Goal: Transaction & Acquisition: Subscribe to service/newsletter

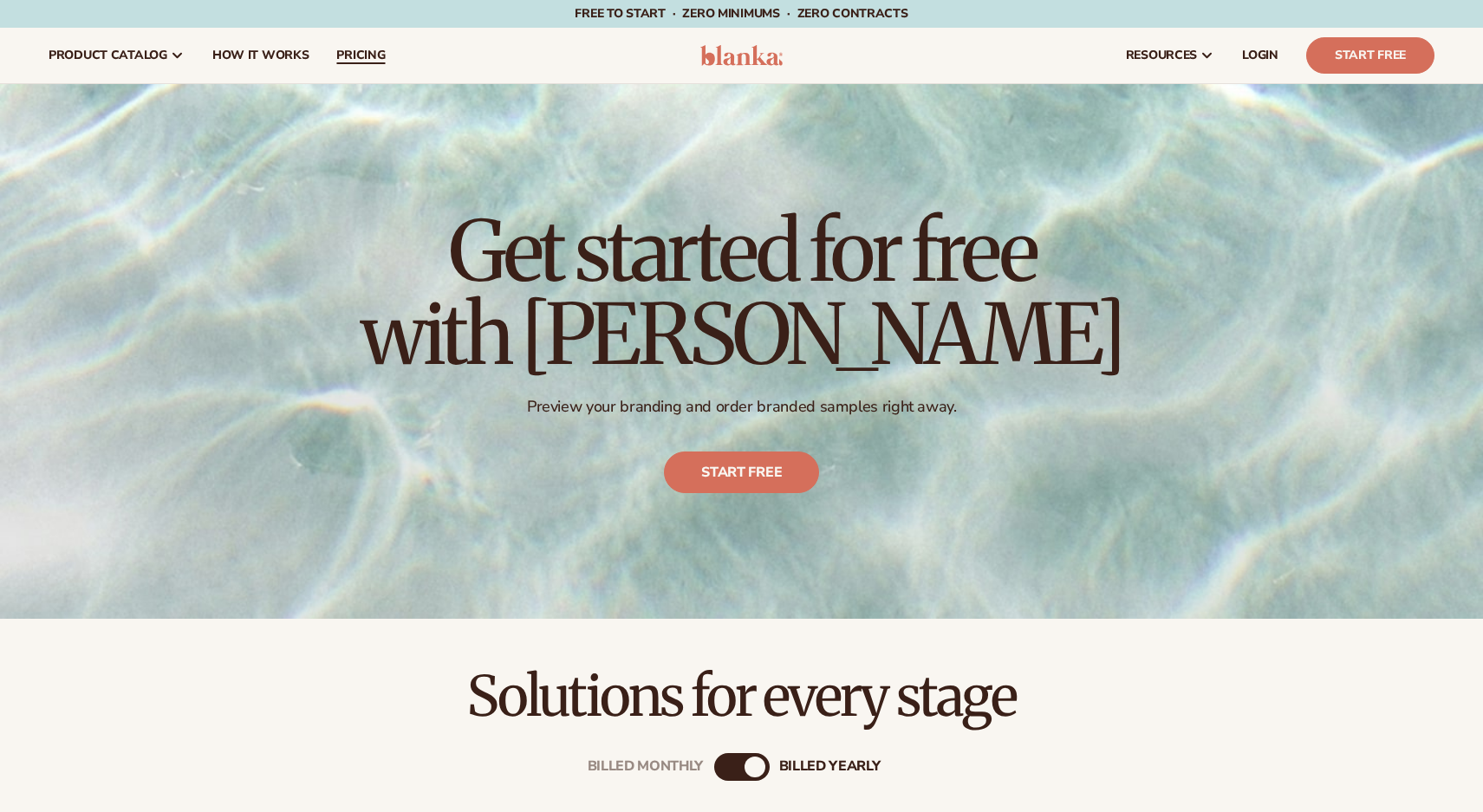
click at [336, 53] on span "pricing" at bounding box center [360, 55] width 48 height 14
click at [350, 56] on span "pricing" at bounding box center [360, 55] width 48 height 14
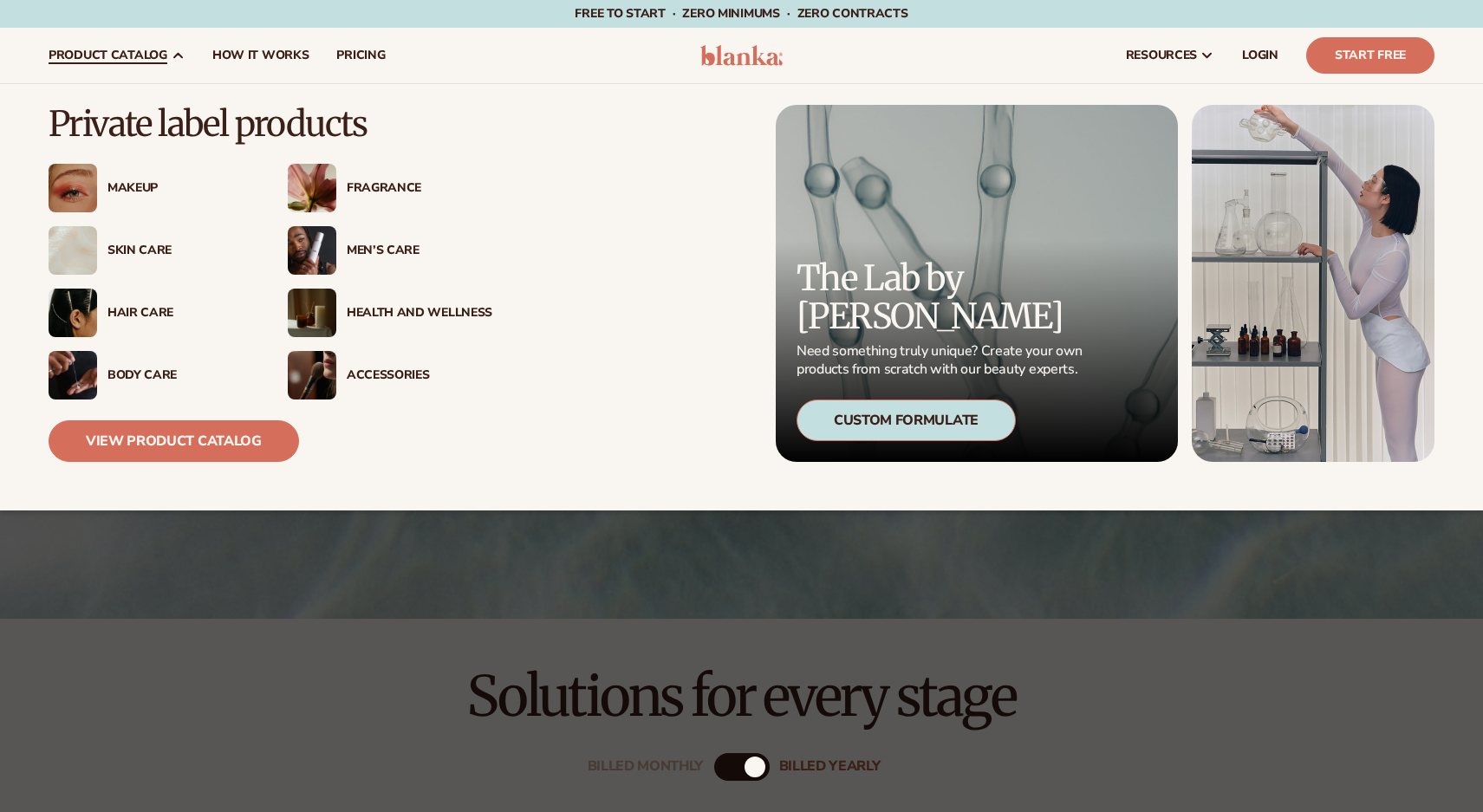
click at [307, 185] on img at bounding box center [311, 188] width 48 height 48
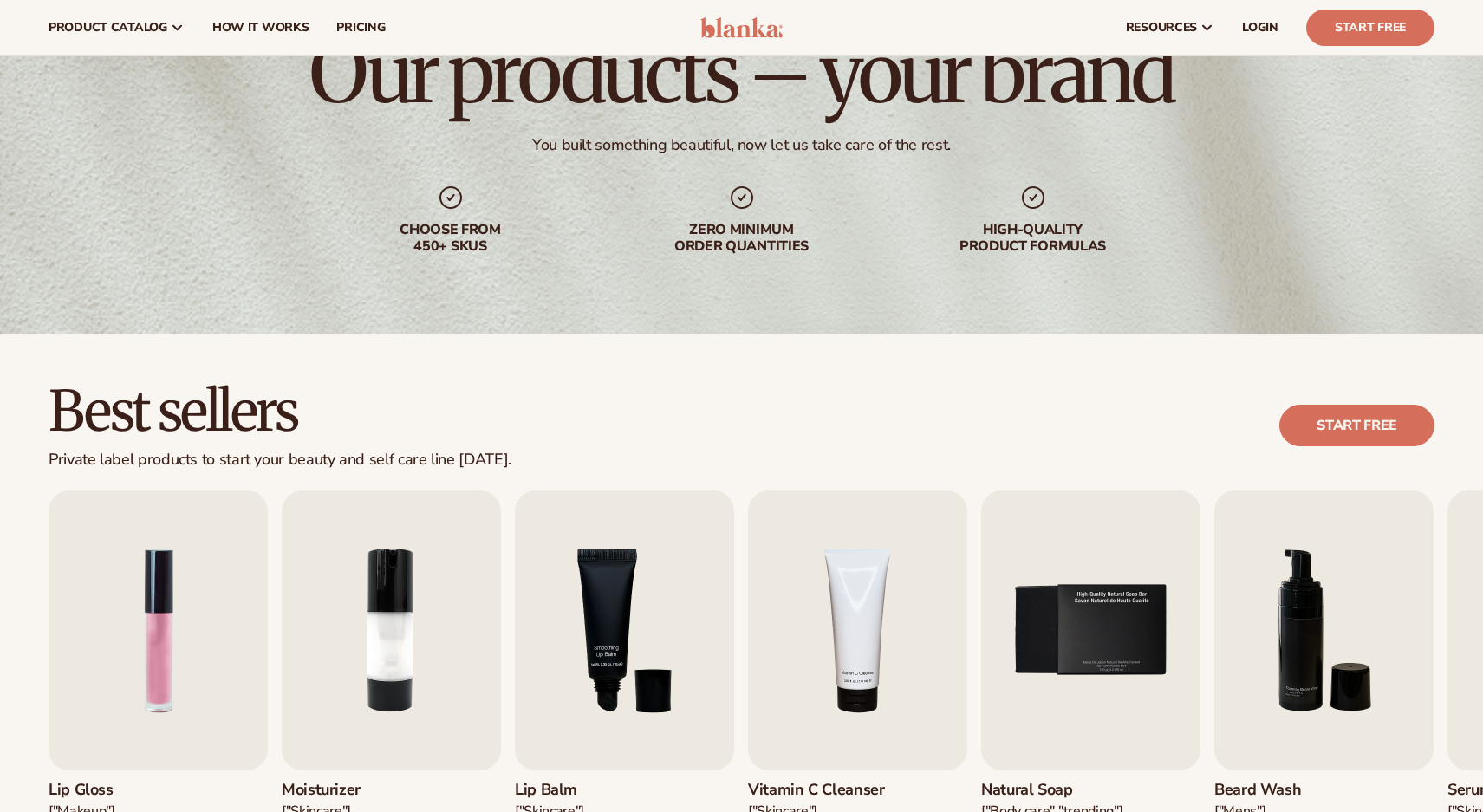
scroll to position [86, 0]
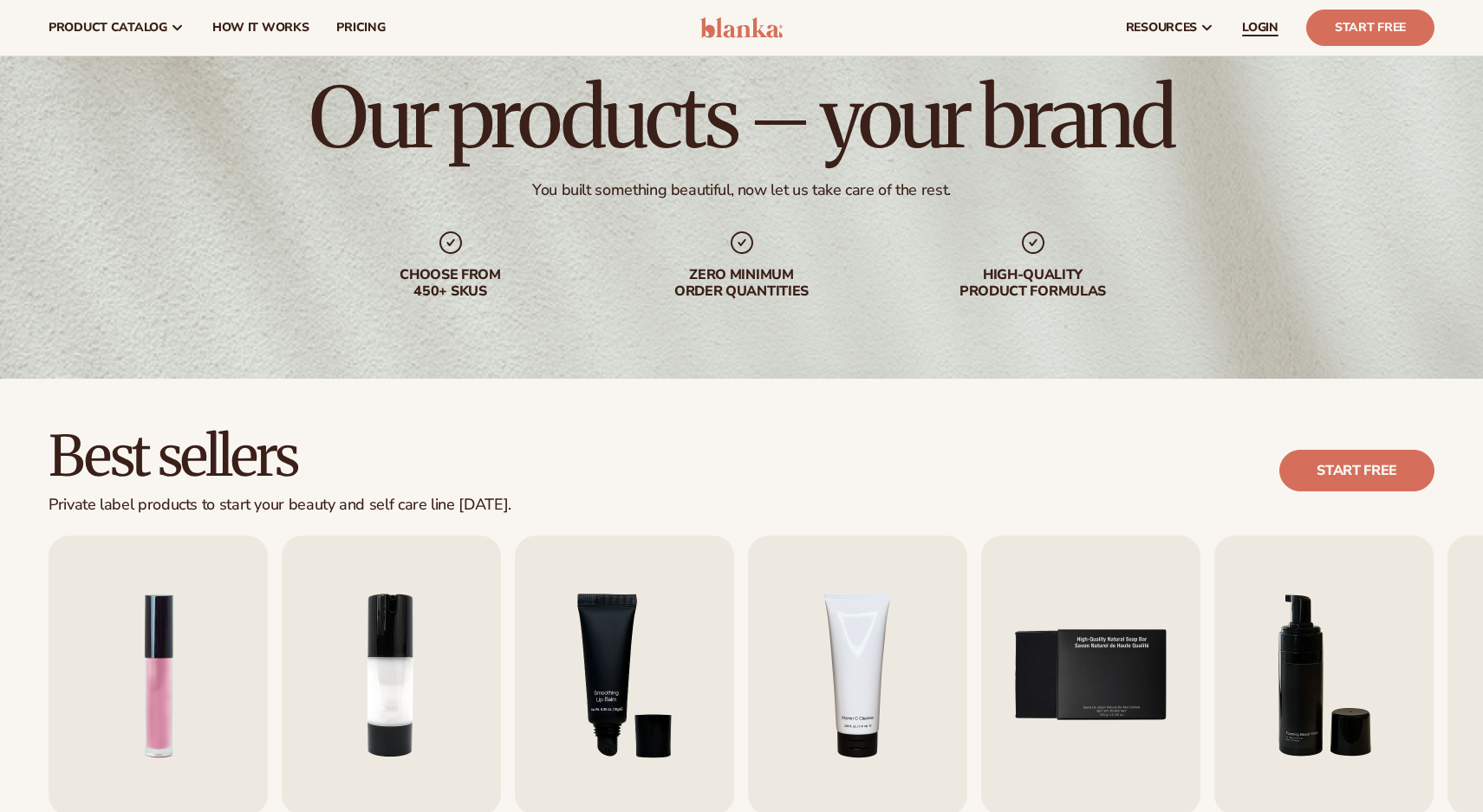
click at [1270, 35] on link "LOGIN" at bounding box center [1260, 28] width 65 height 55
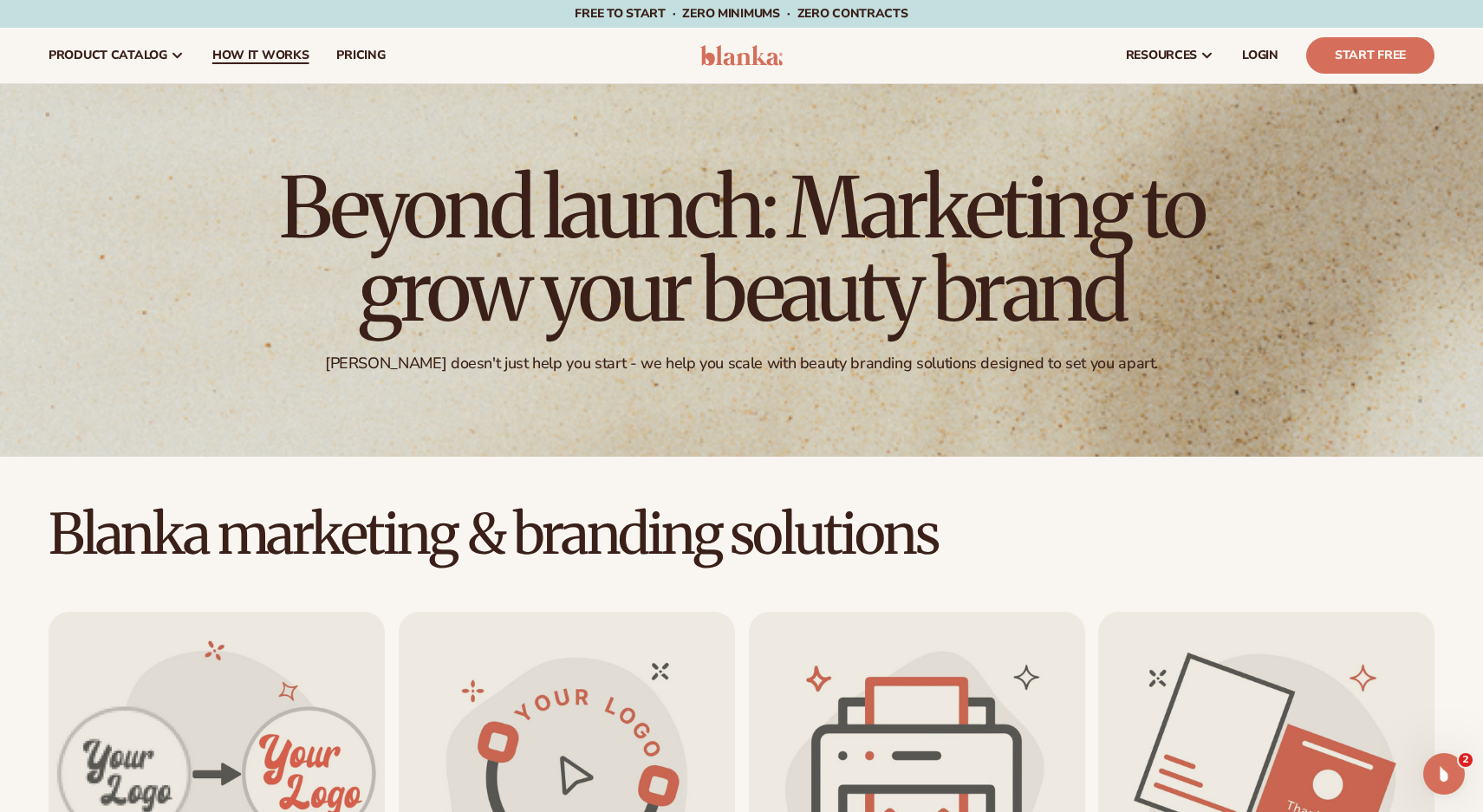
click at [269, 51] on span "How It Works" at bounding box center [261, 55] width 97 height 14
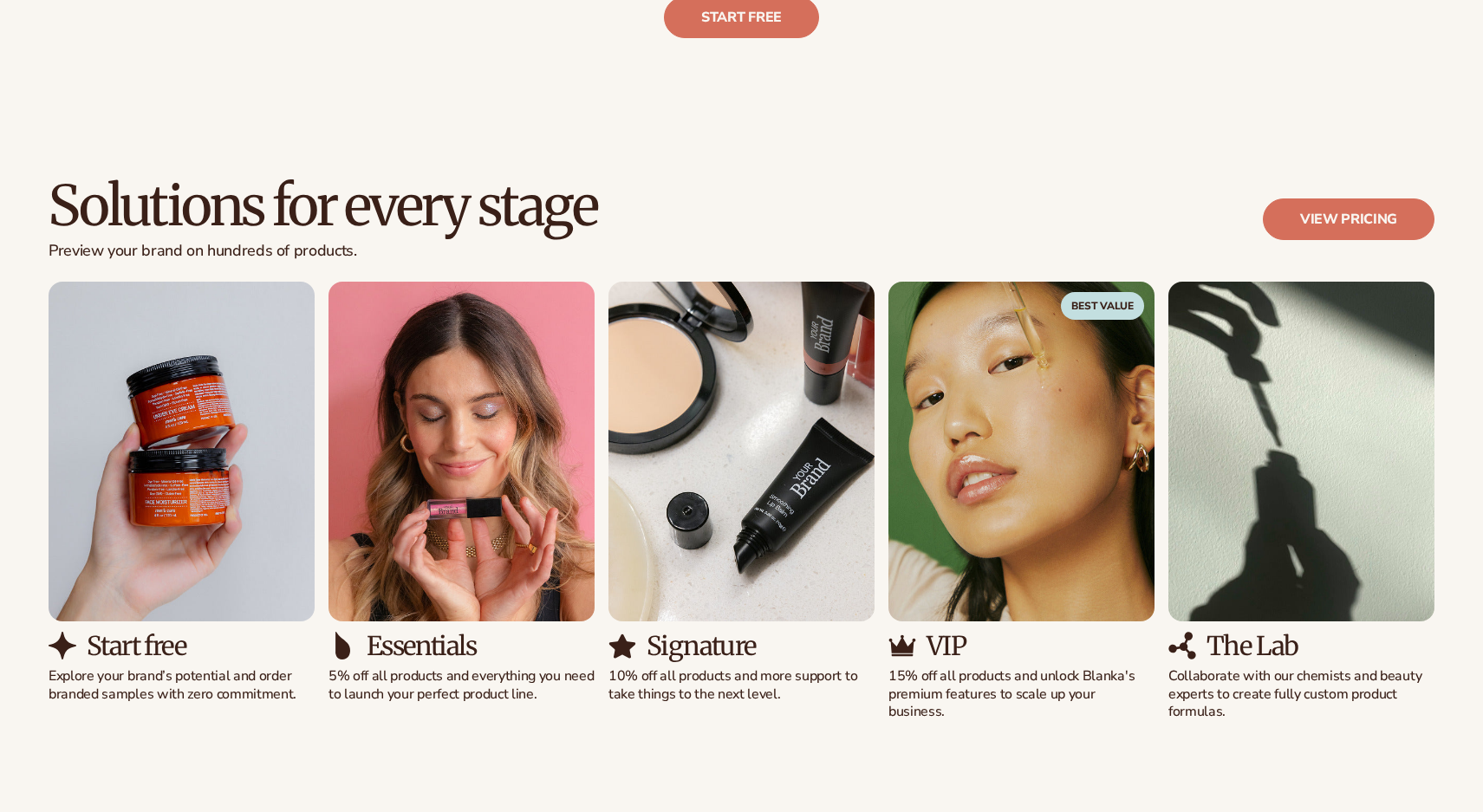
scroll to position [1126, 0]
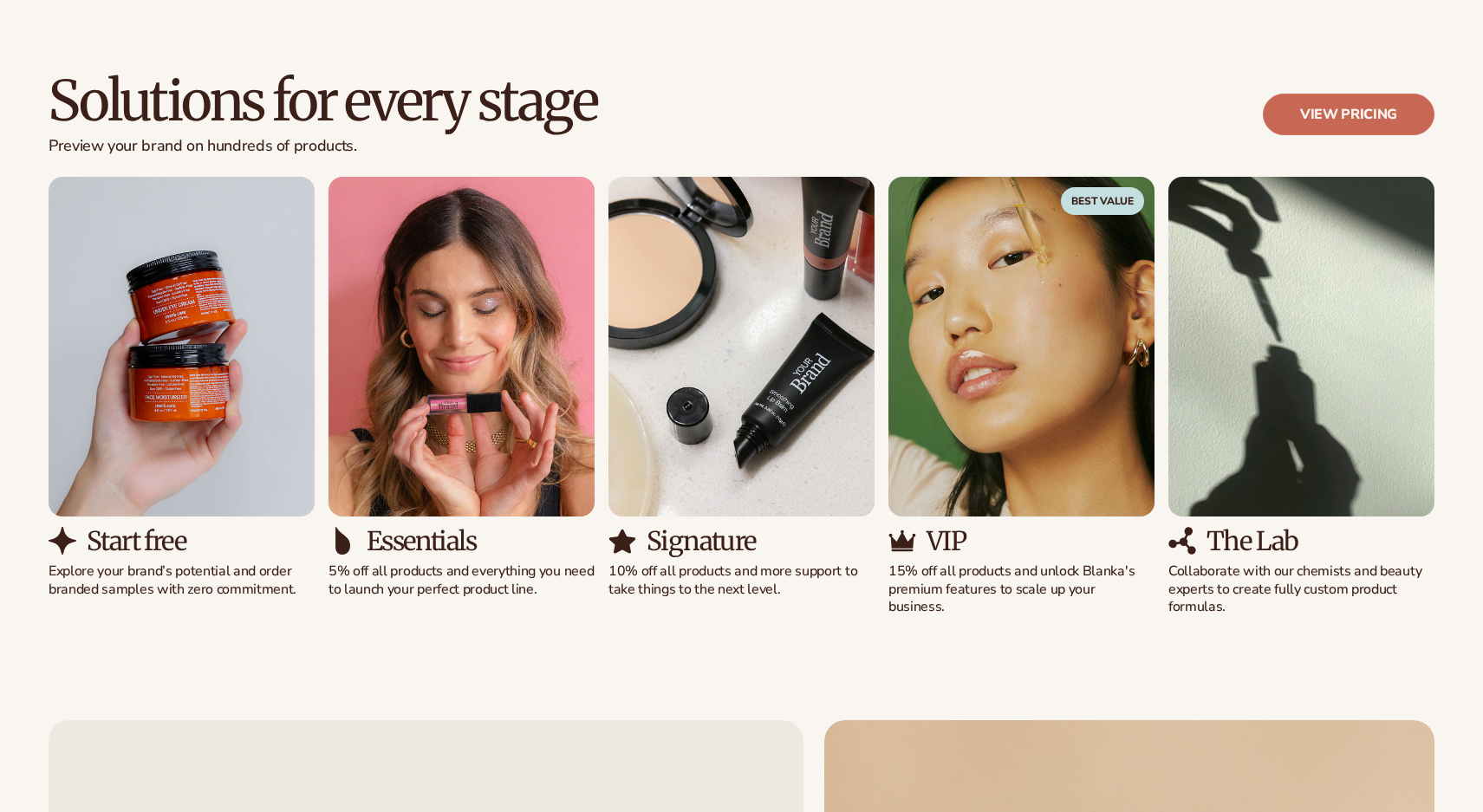
click at [1338, 99] on link "View pricing" at bounding box center [1348, 115] width 172 height 42
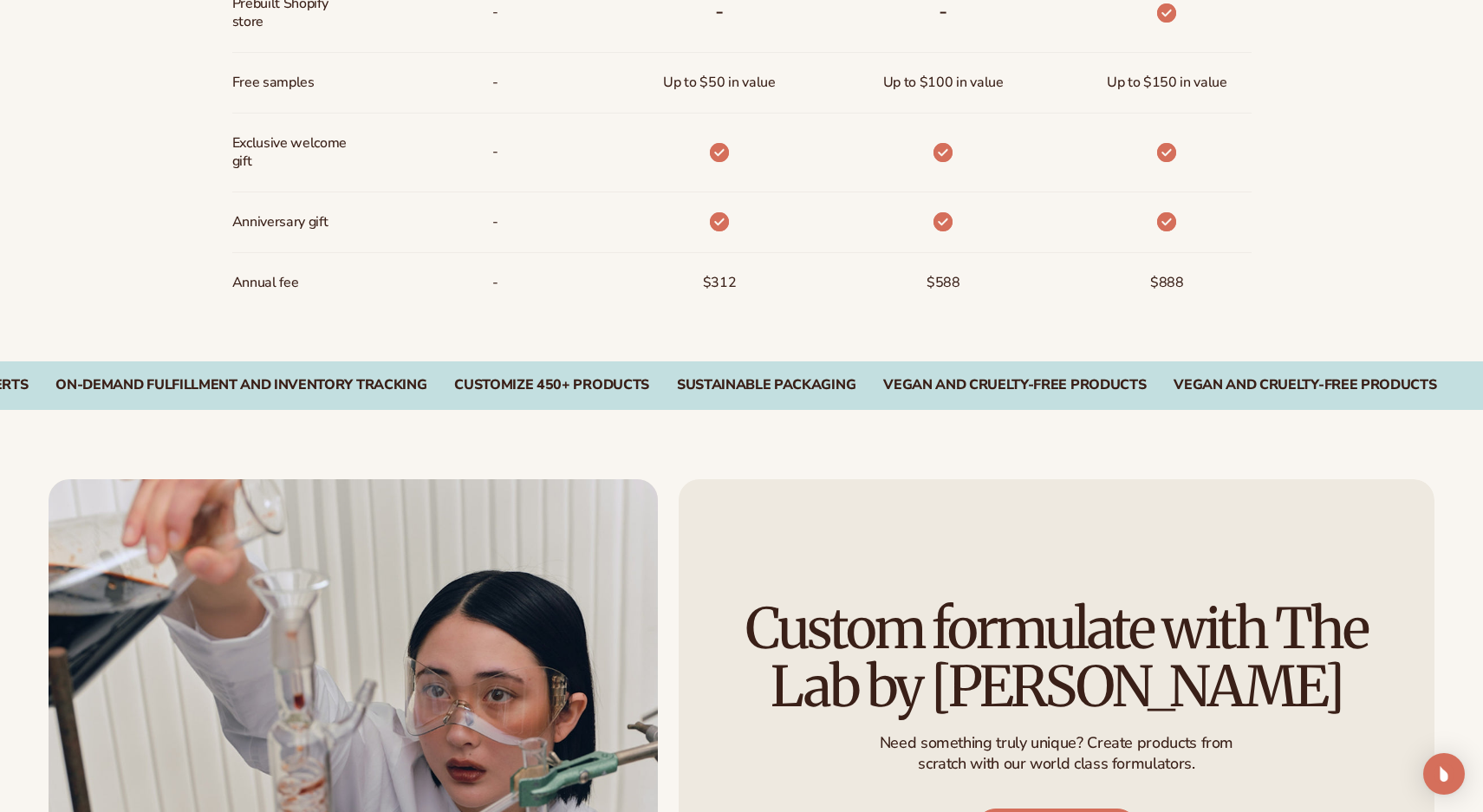
scroll to position [2559, 0]
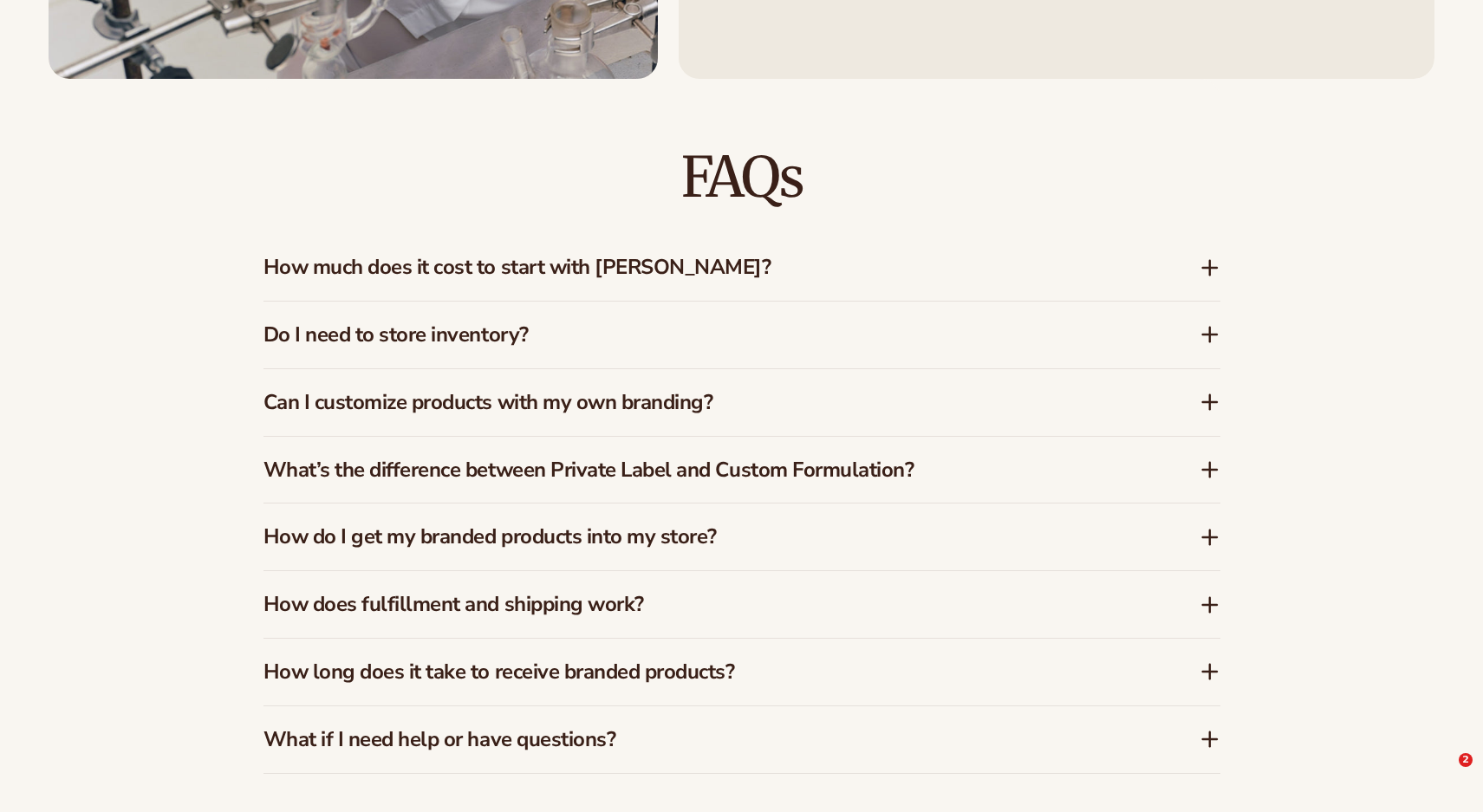
click at [905, 275] on h3 "How much does it cost to start with Blanka?" at bounding box center [706, 268] width 884 height 25
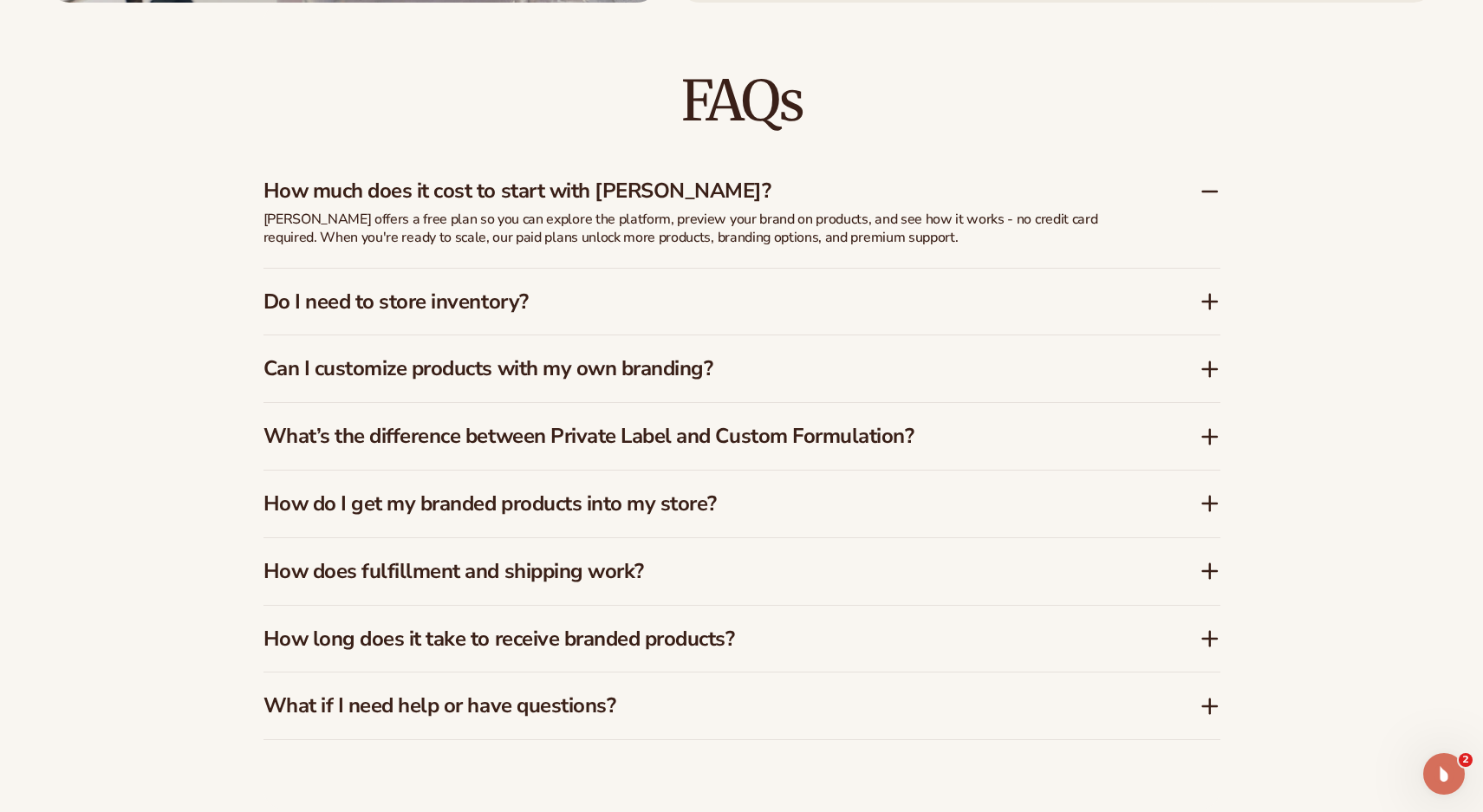
scroll to position [2674, 0]
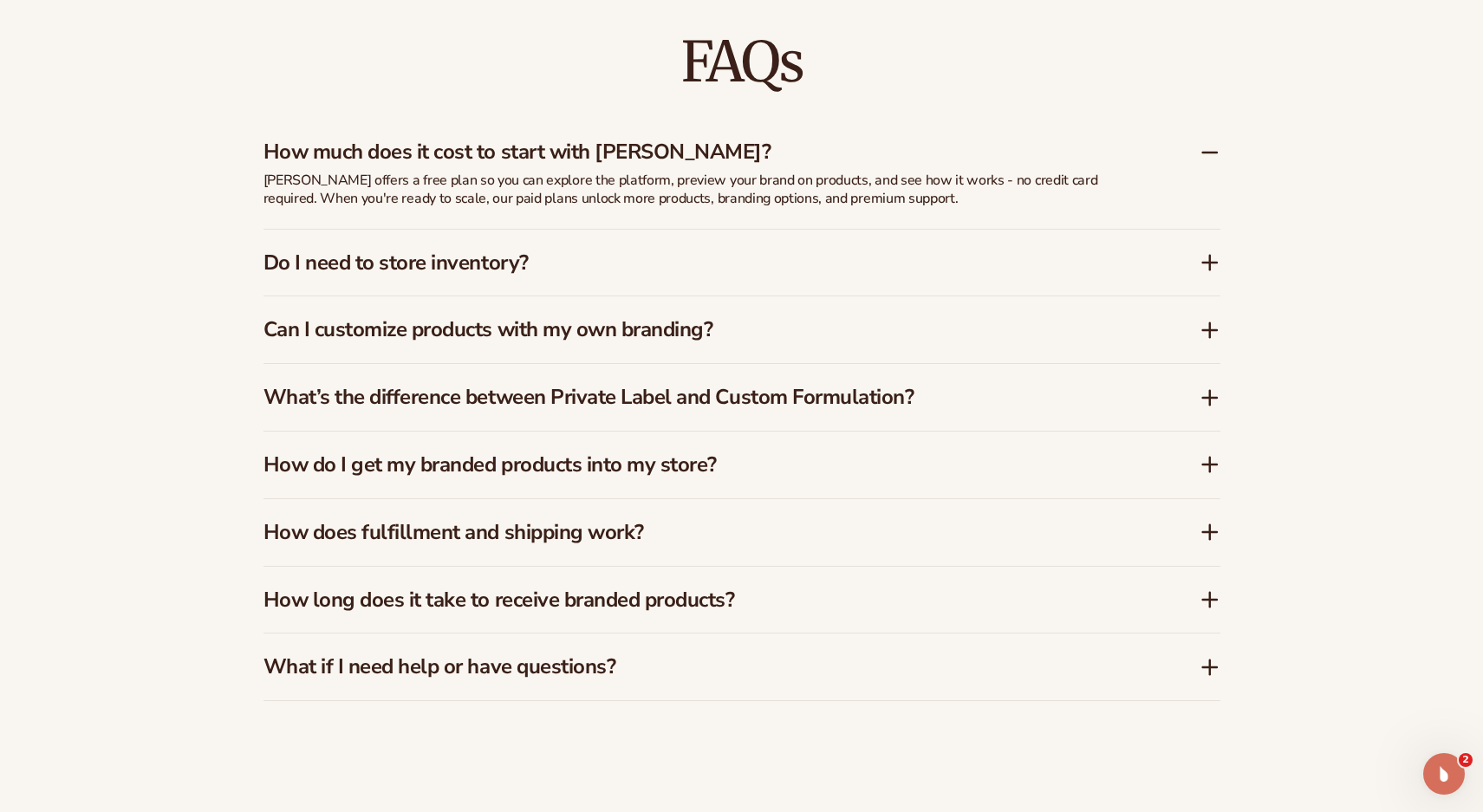
click at [1025, 280] on div "Do I need to store inventory?" at bounding box center [742, 263] width 956 height 66
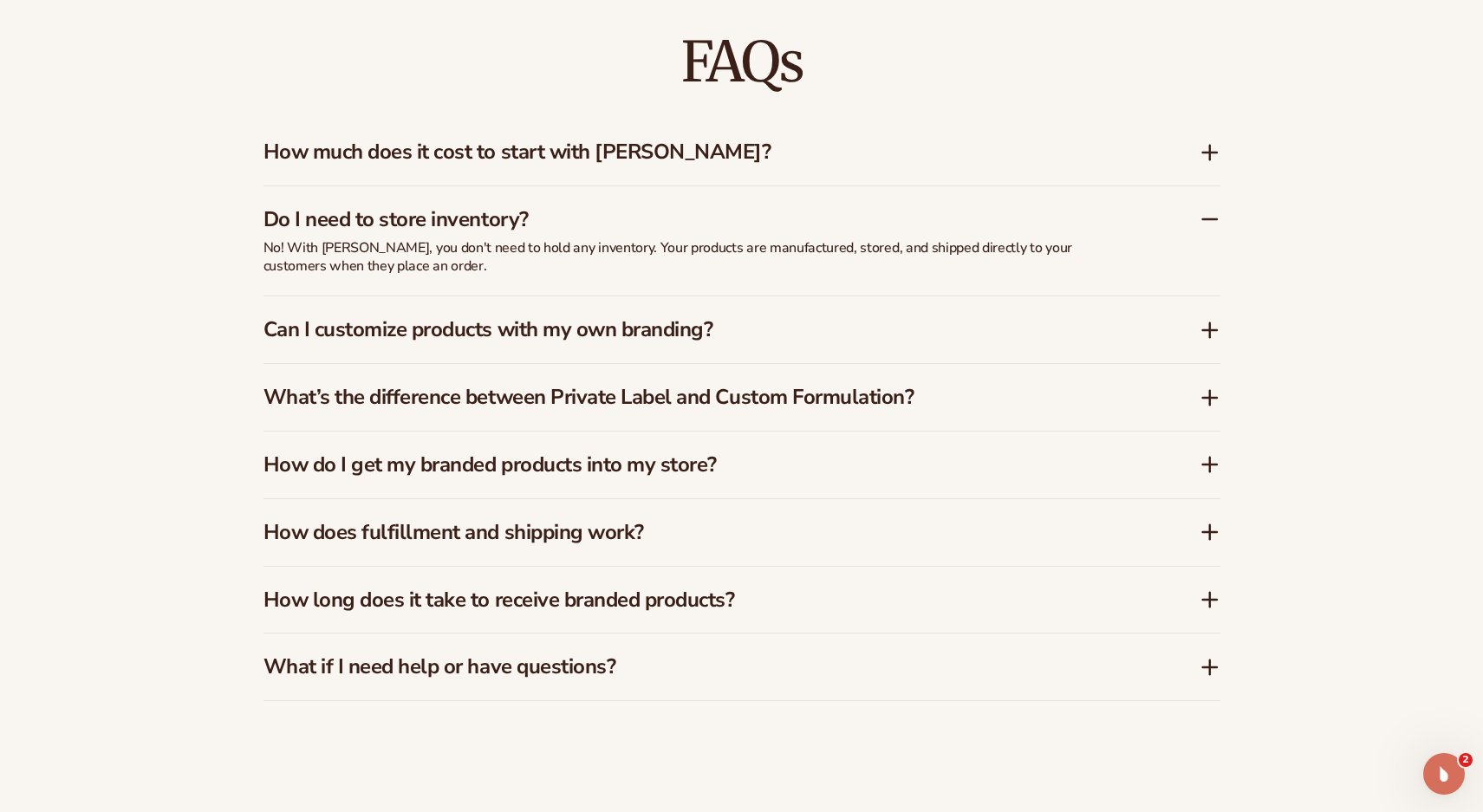
click at [984, 322] on h3 "Can I customize products with my own branding?" at bounding box center [706, 329] width 884 height 25
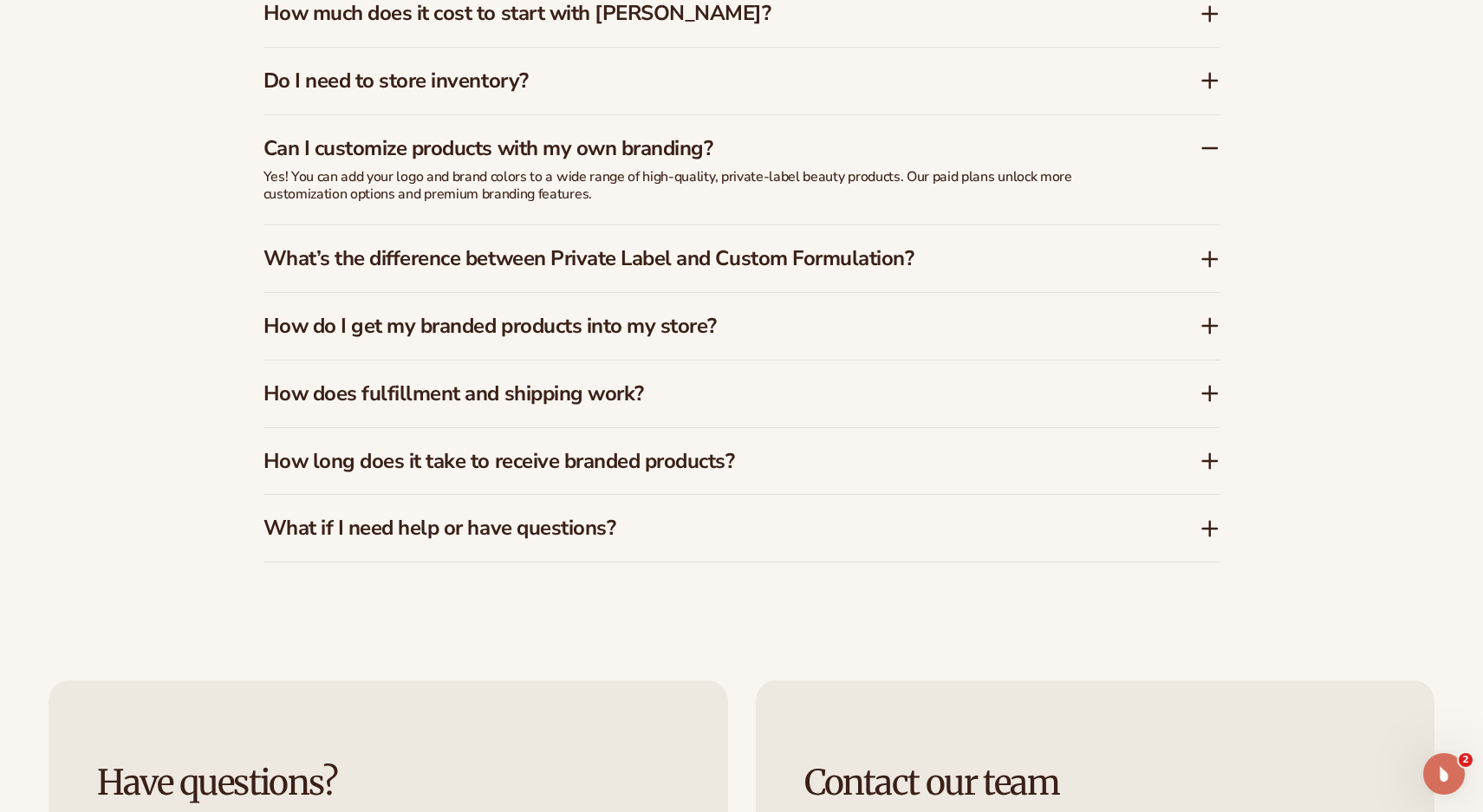
scroll to position [2819, 0]
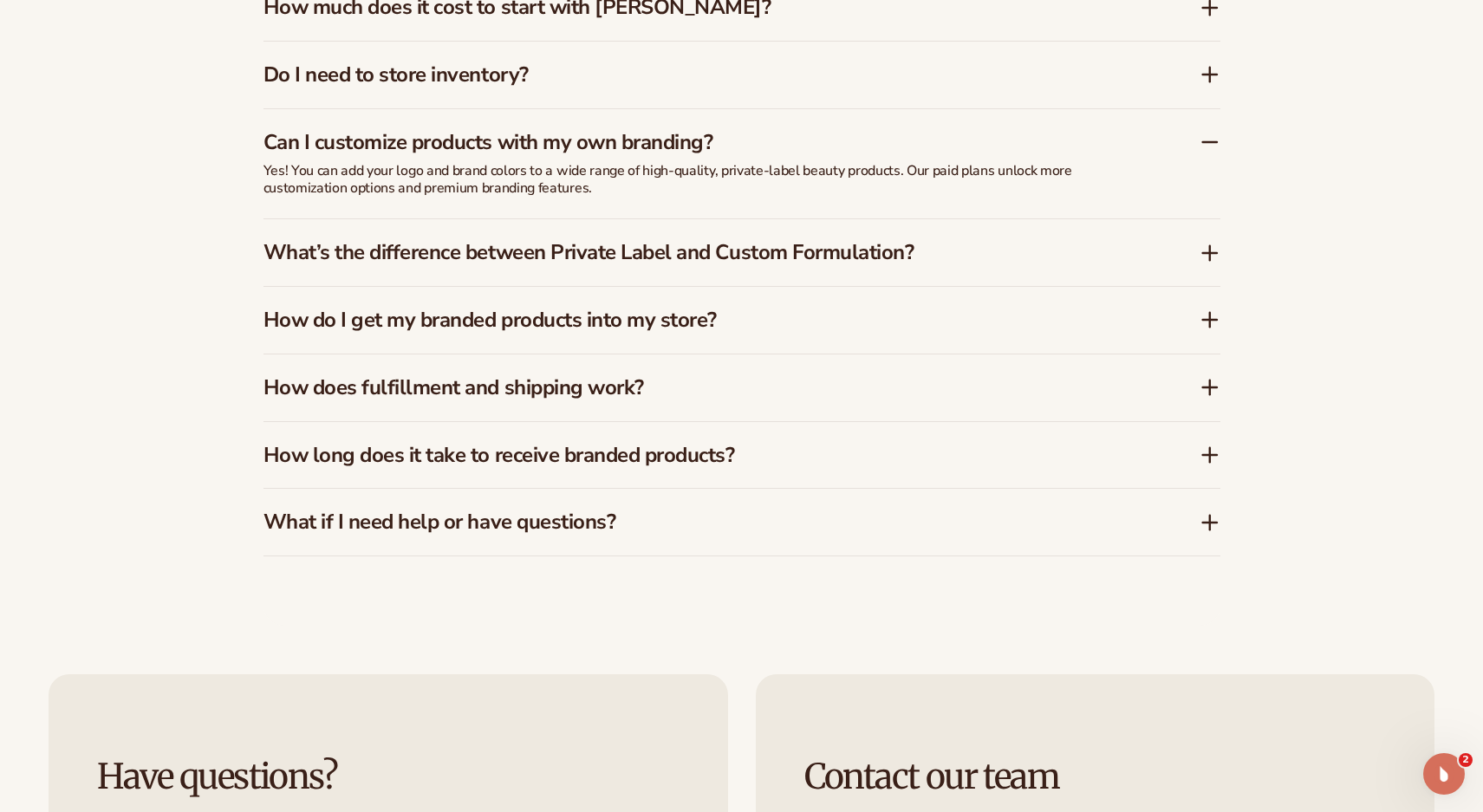
click at [1001, 255] on h3 "What’s the difference between Private Label and Custom Formulation?" at bounding box center [706, 252] width 884 height 25
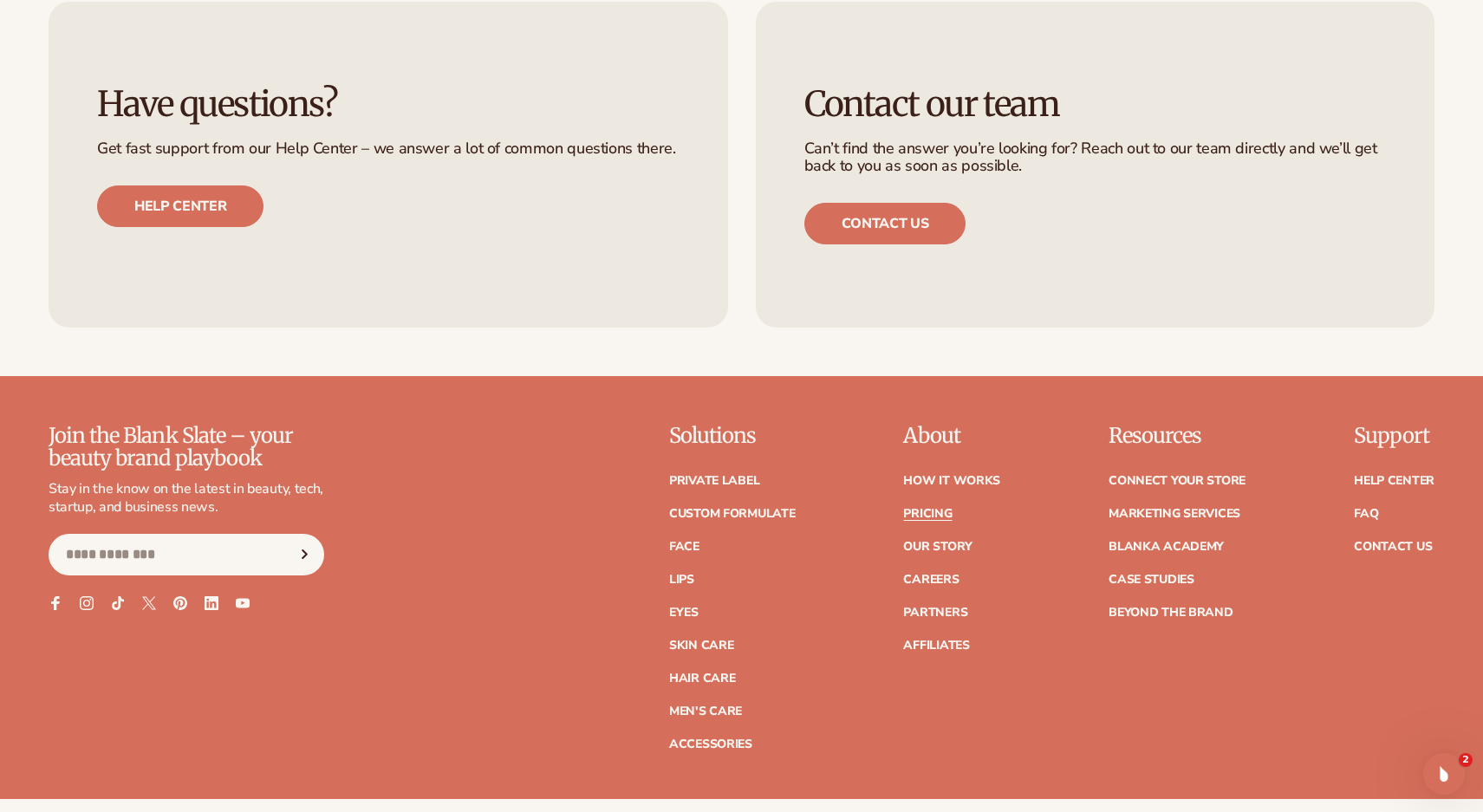
scroll to position [3570, 0]
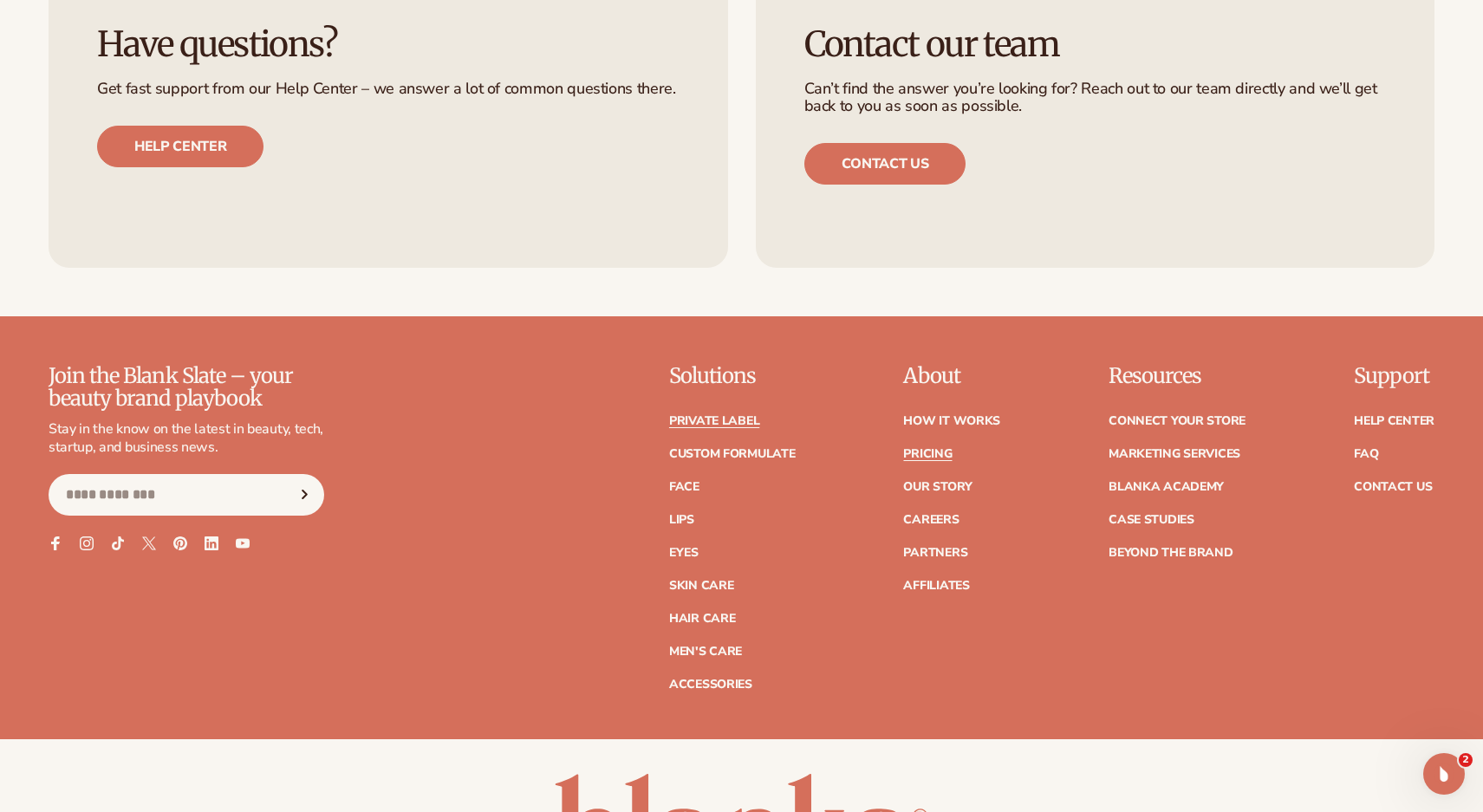
click at [704, 422] on link "Private label" at bounding box center [714, 420] width 90 height 12
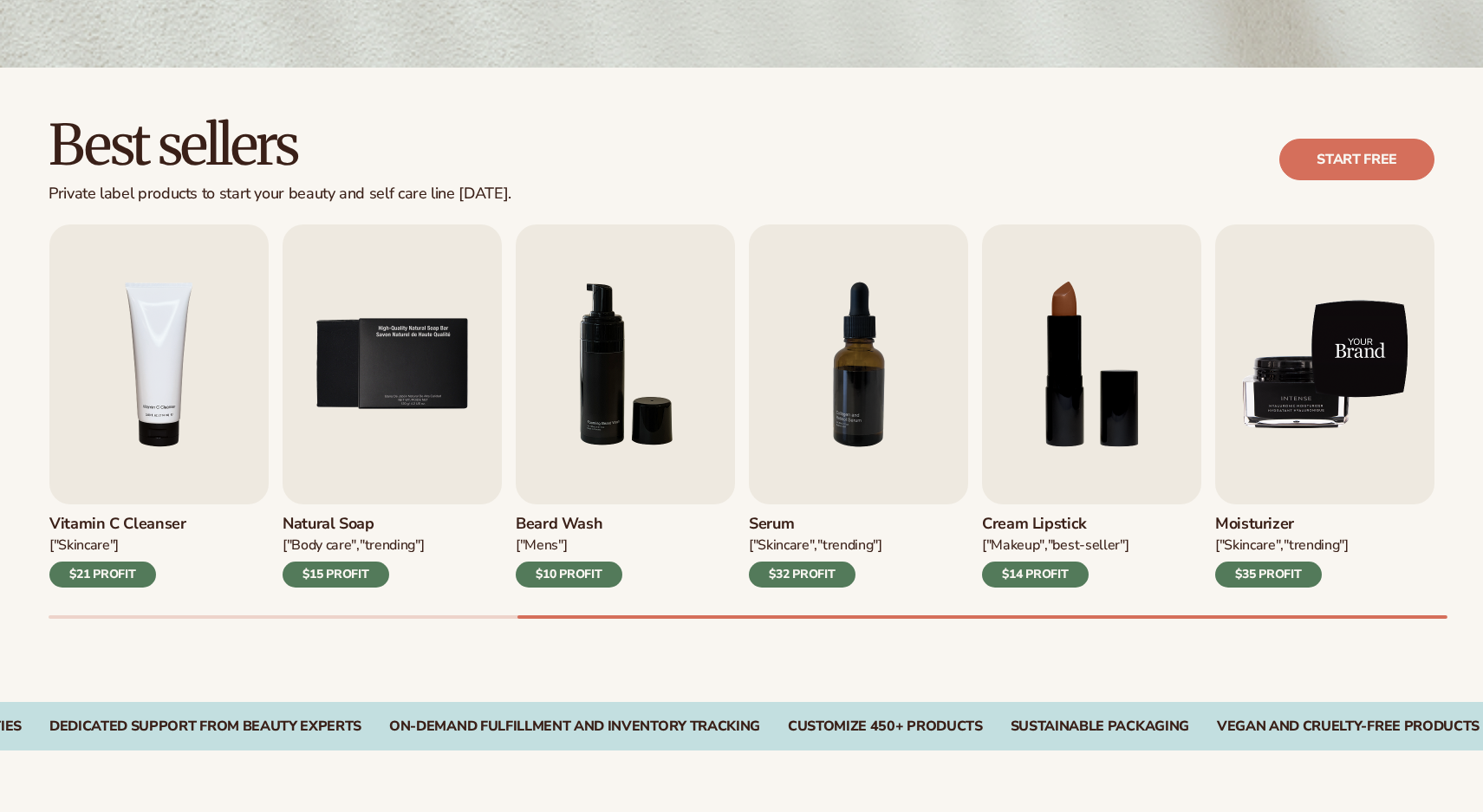
scroll to position [462, 0]
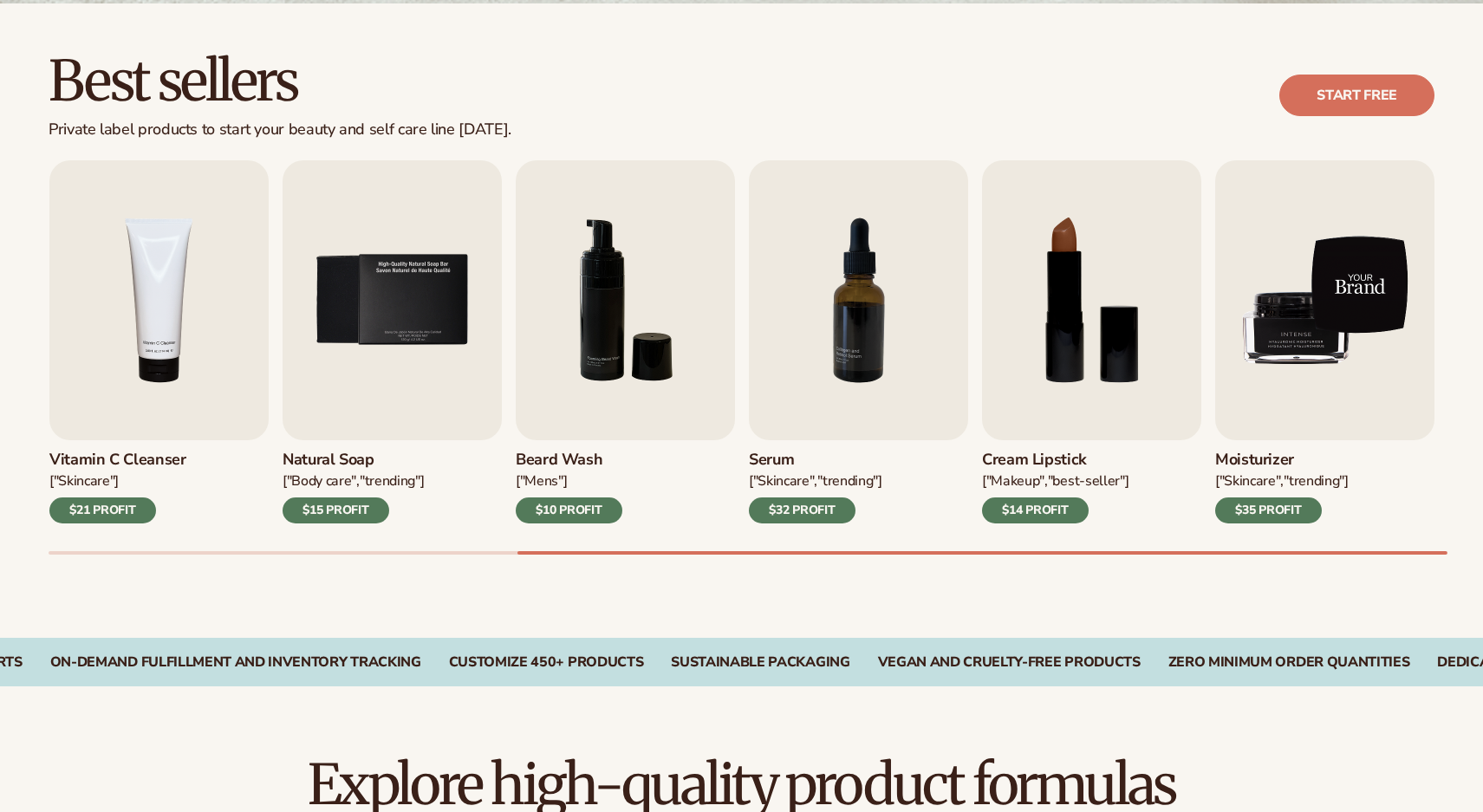
click at [1369, 316] on img "9 / 9" at bounding box center [1324, 300] width 219 height 280
click at [1358, 295] on img "9 / 9" at bounding box center [1324, 300] width 219 height 280
click at [1295, 312] on img "9 / 9" at bounding box center [1324, 300] width 219 height 280
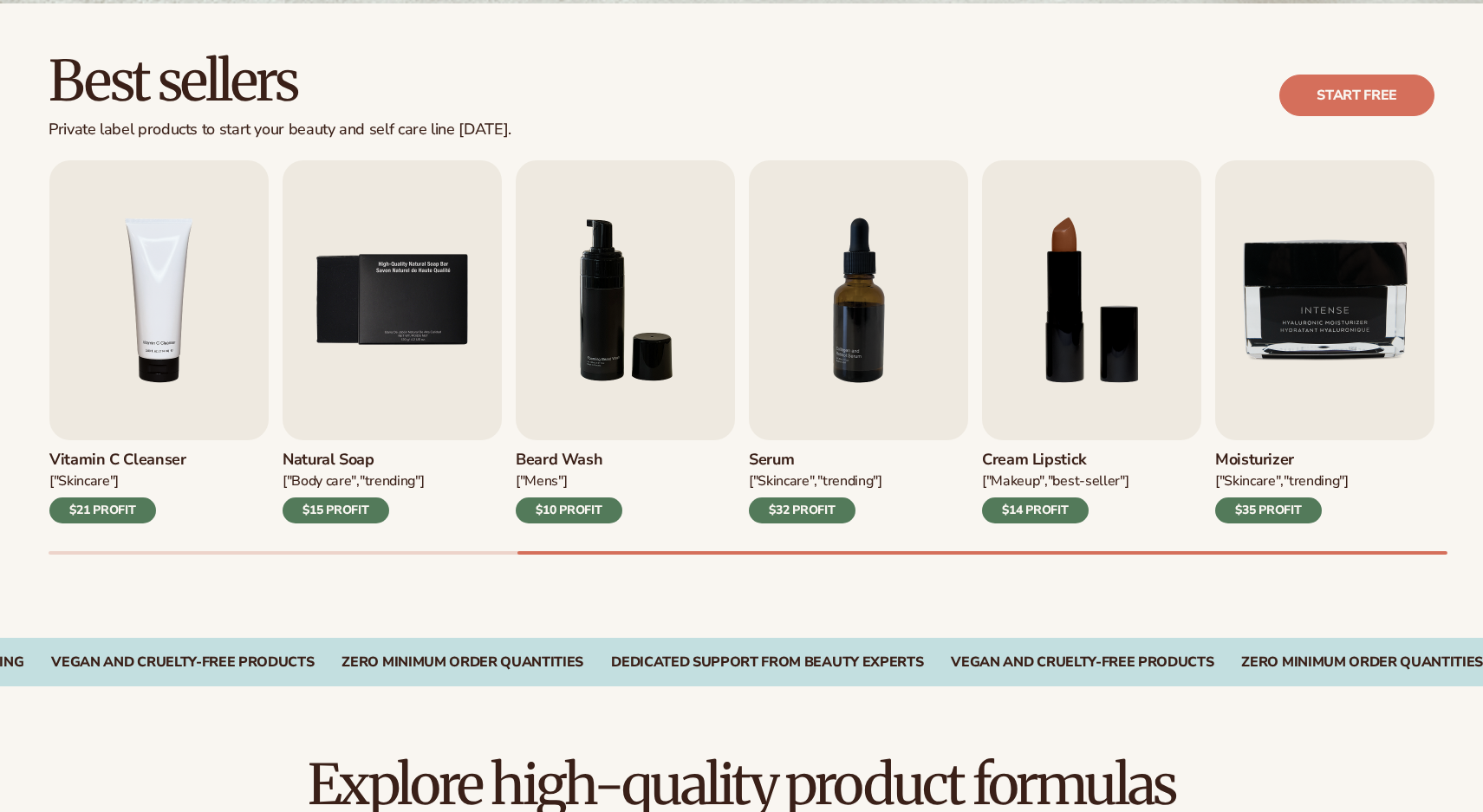
click at [1284, 466] on h3 "Moisturizer" at bounding box center [1281, 460] width 134 height 19
click at [1274, 456] on h3 "Moisturizer" at bounding box center [1281, 460] width 134 height 19
click at [139, 461] on h3 "Vitamin C Cleanser" at bounding box center [118, 460] width 137 height 19
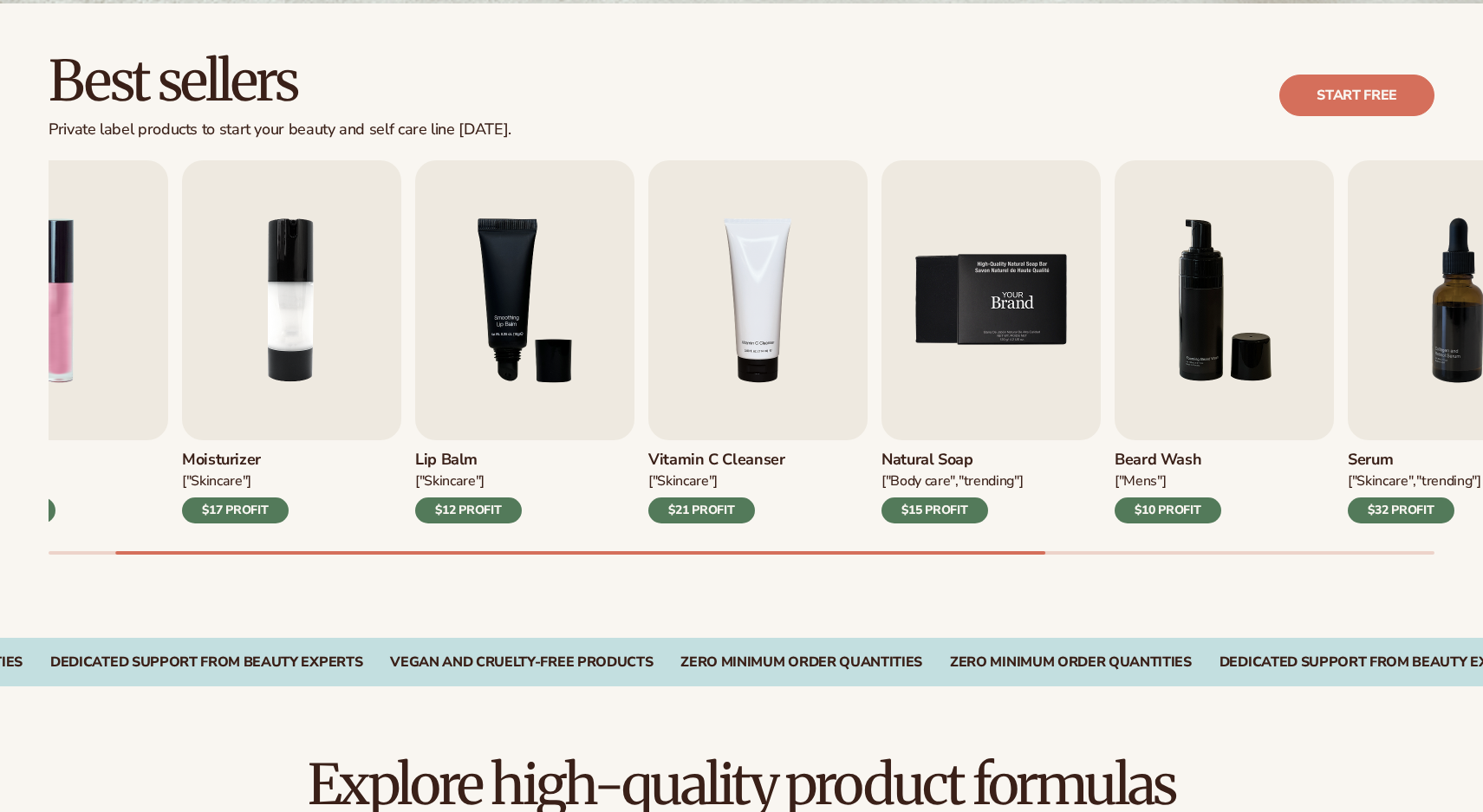
click at [1126, 355] on div "Lip Gloss ["MAKEUP"] $16 PROFIT Moisturizer ["SKINCARE"] $17 PROFIT [MEDICAL_DA…" at bounding box center [641, 341] width 1385 height 363
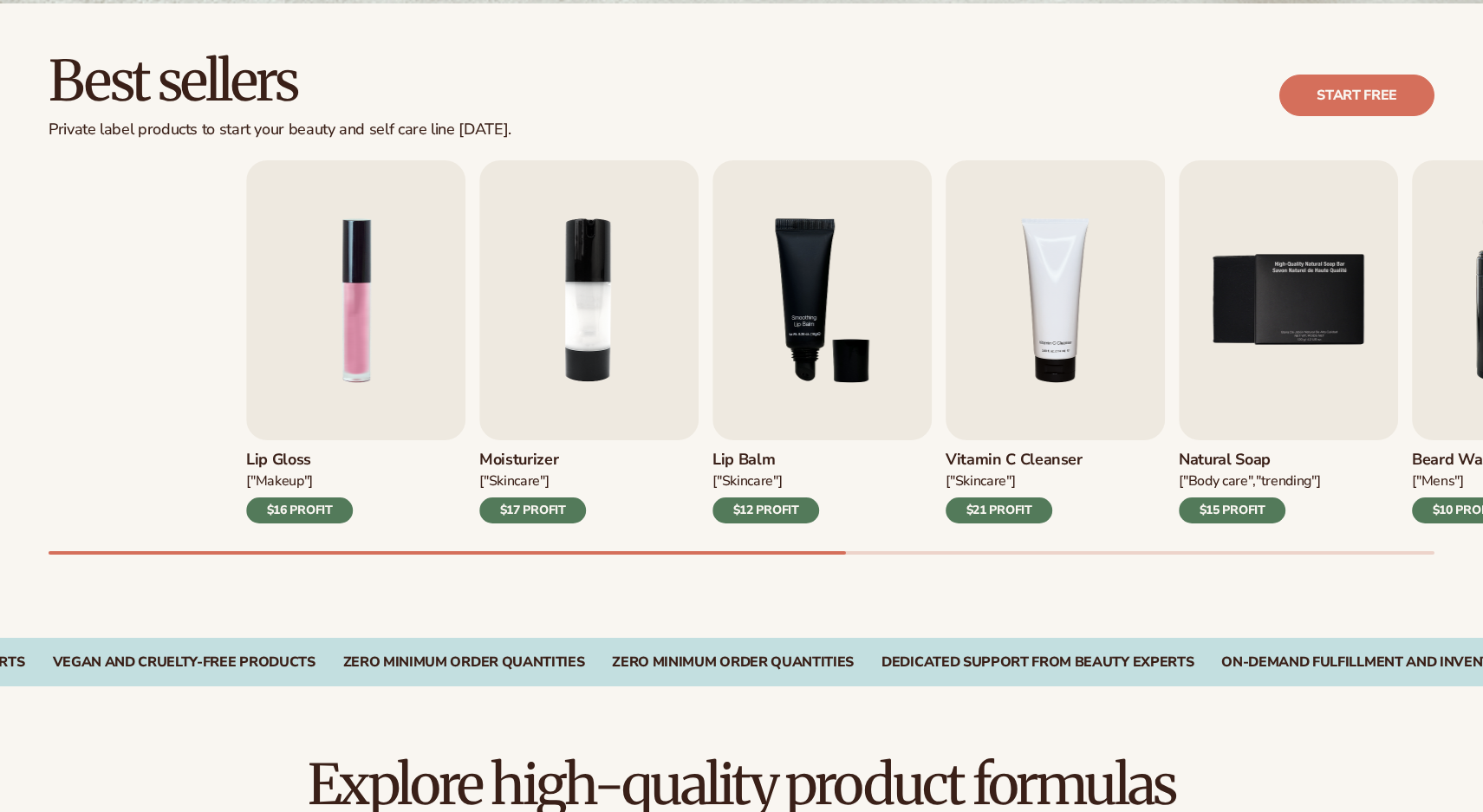
click at [814, 333] on div "Lip Gloss ["MAKEUP"] $16 PROFIT Moisturizer ["SKINCARE"] $17 PROFIT Lip Balm ["…" at bounding box center [938, 341] width 1385 height 363
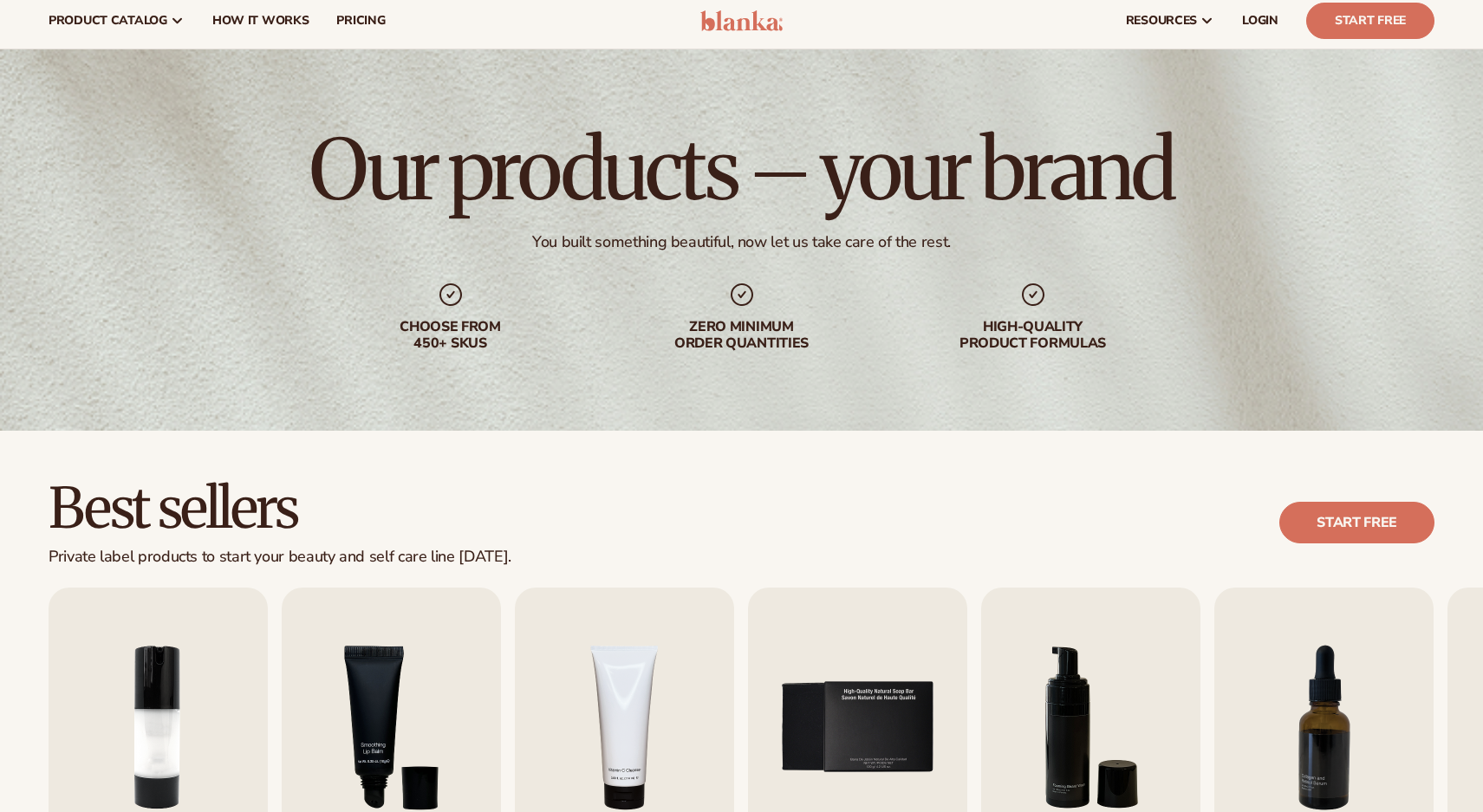
scroll to position [0, 0]
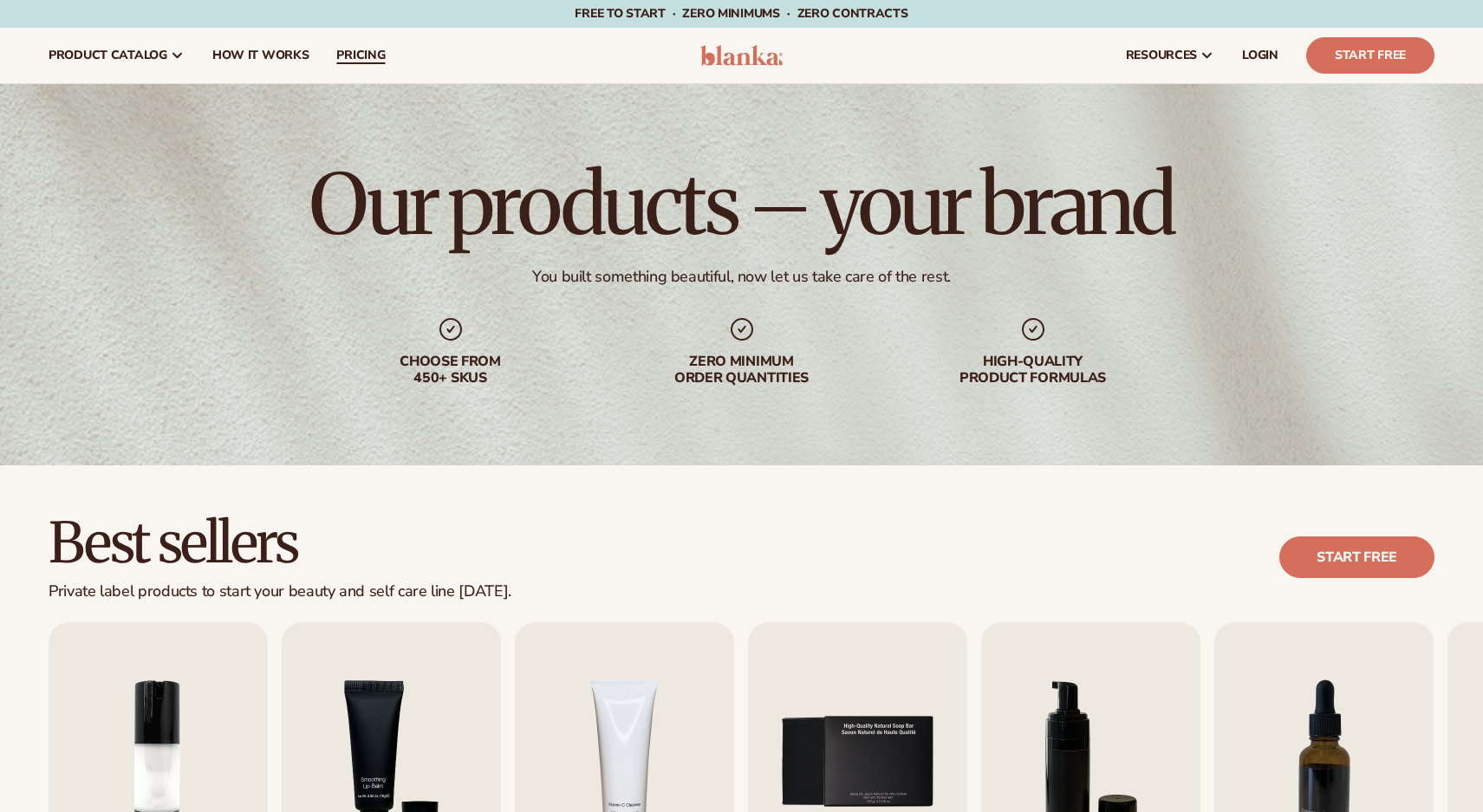
click at [370, 65] on link "pricing" at bounding box center [361, 55] width 76 height 55
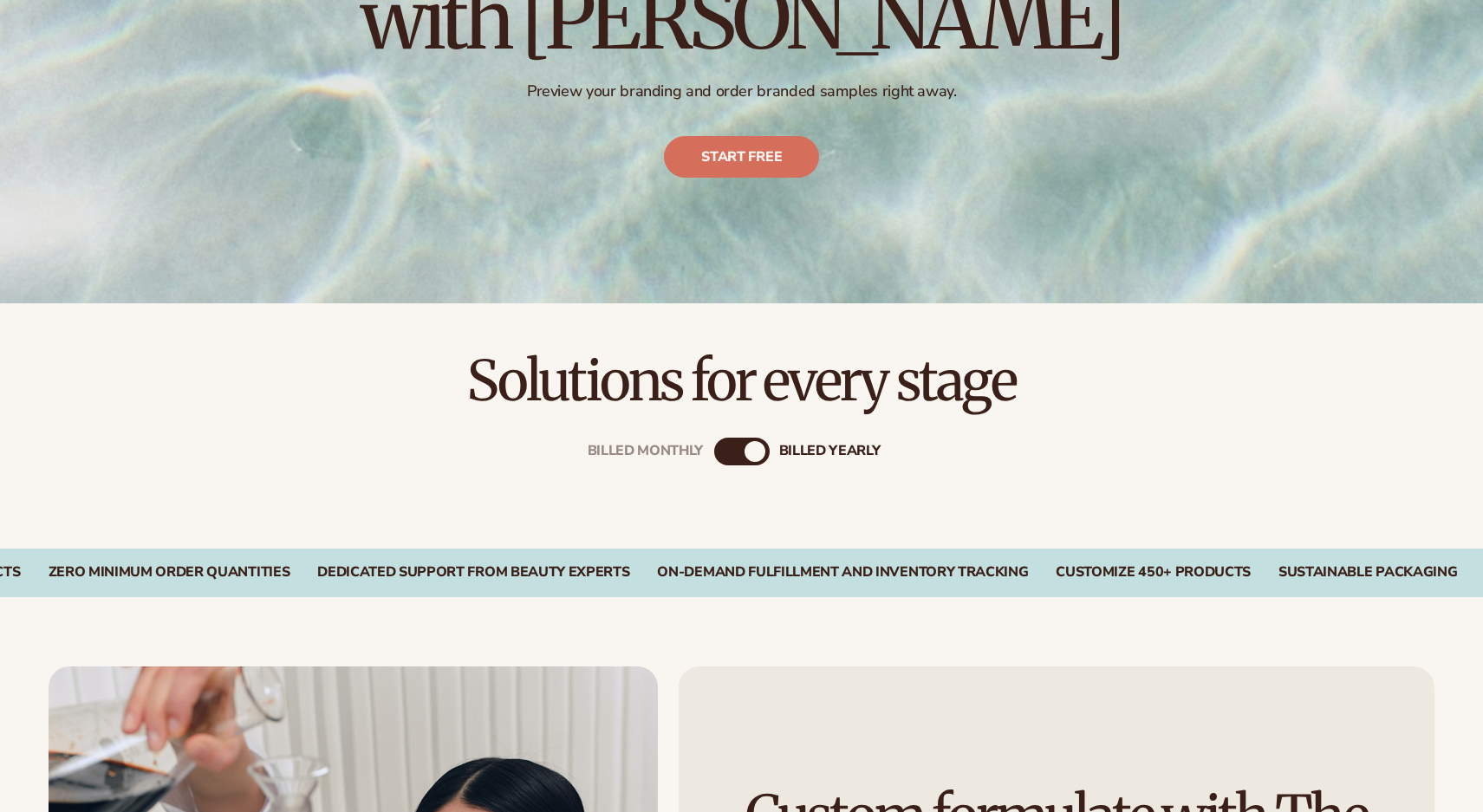
scroll to position [375, 0]
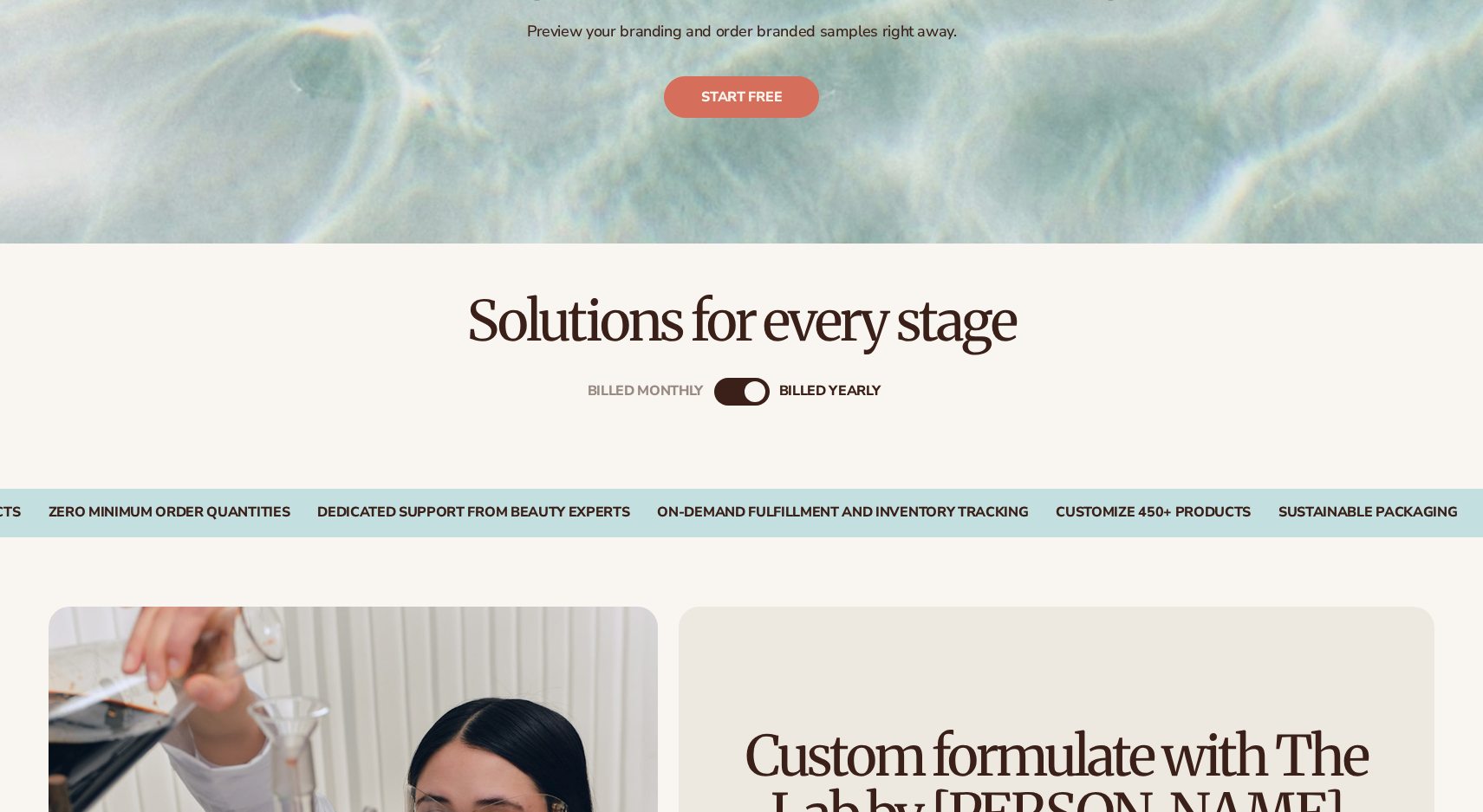
click at [734, 389] on div "Billed Monthly" at bounding box center [725, 392] width 21 height 21
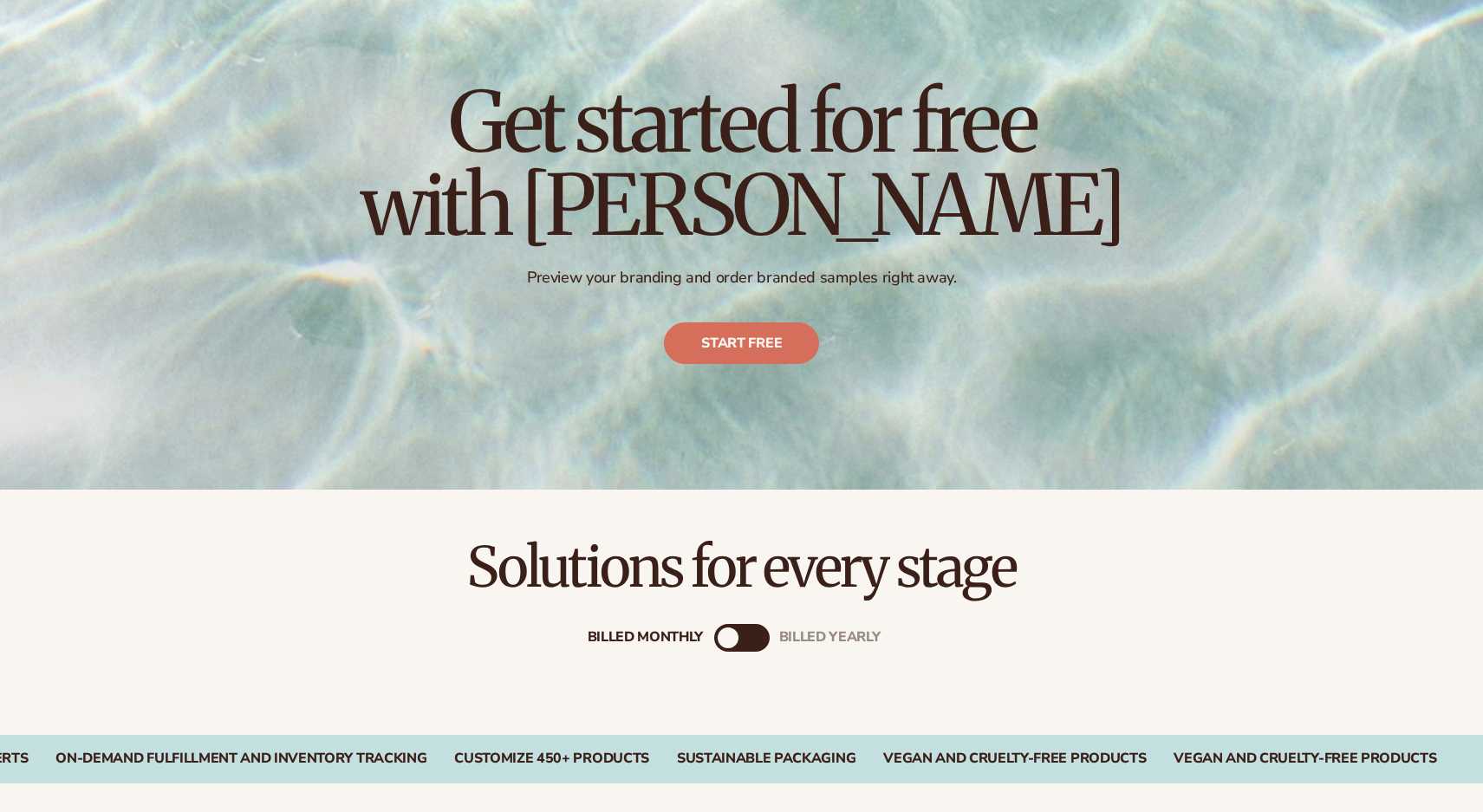
scroll to position [0, 0]
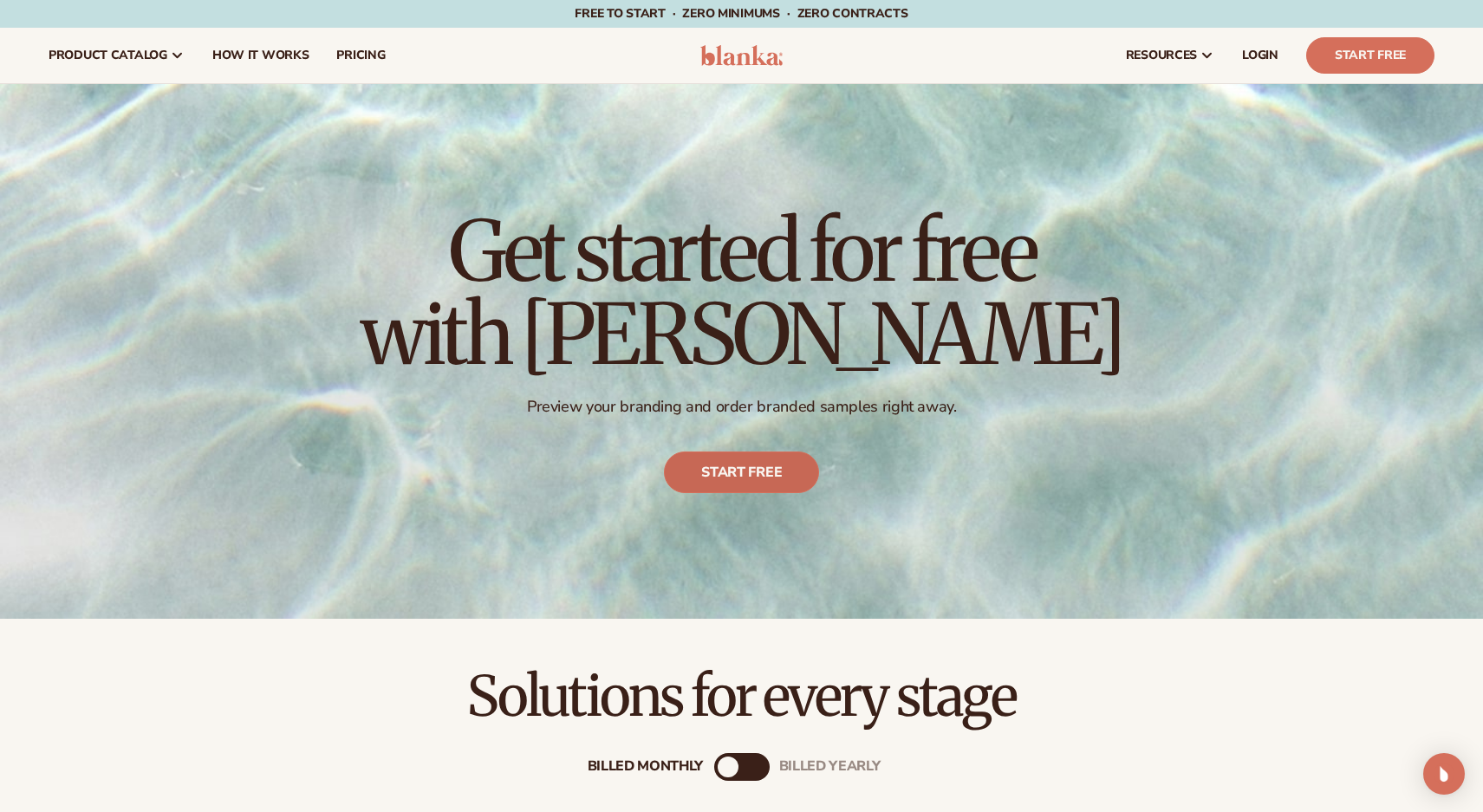
click at [728, 469] on link "Start free" at bounding box center [741, 472] width 155 height 42
